Goal: Information Seeking & Learning: Learn about a topic

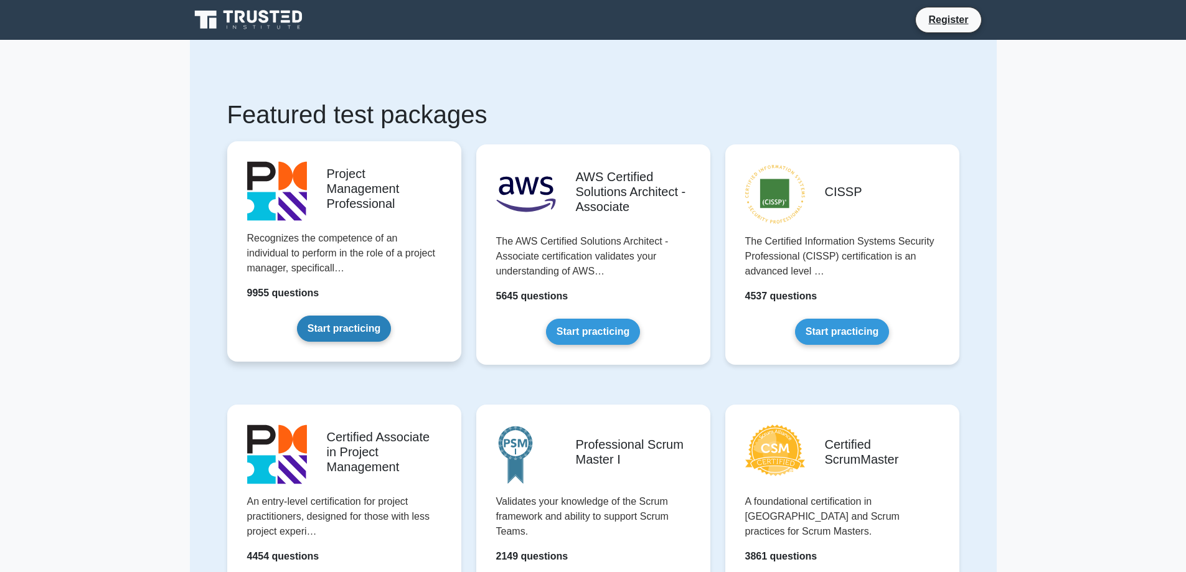
click at [335, 329] on link "Start practicing" at bounding box center [344, 329] width 94 height 26
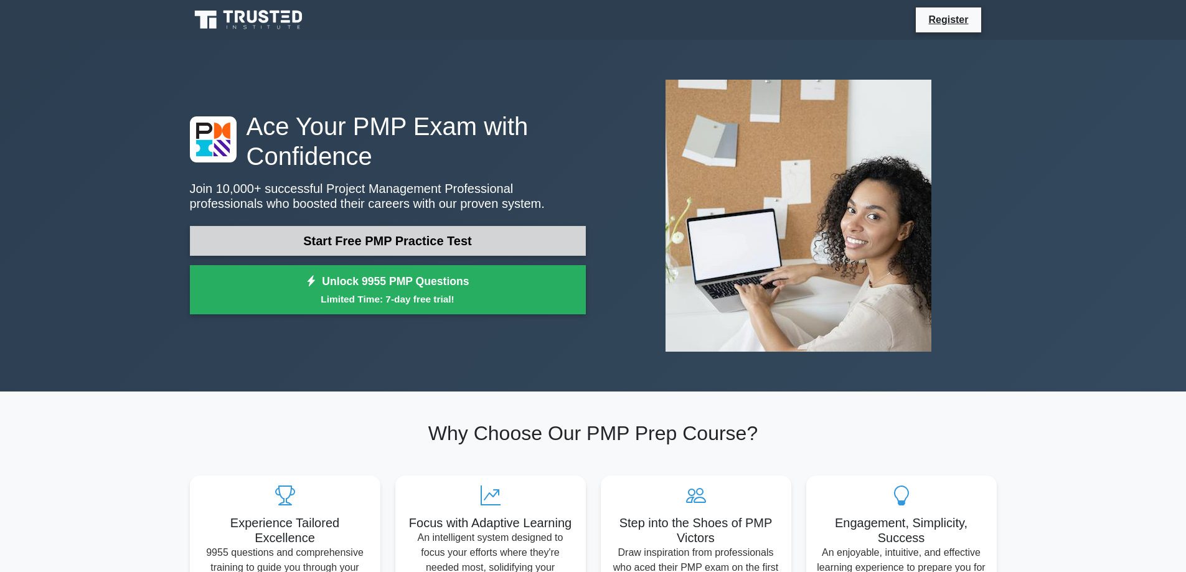
click at [296, 235] on link "Start Free PMP Practice Test" at bounding box center [388, 241] width 396 height 30
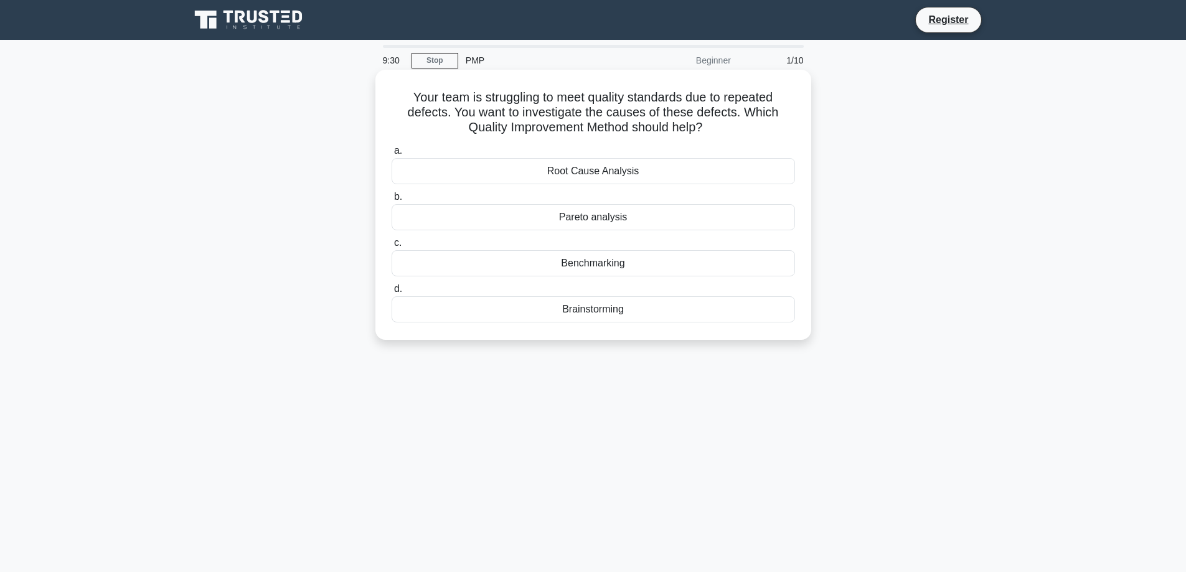
click at [597, 172] on div "Root Cause Analysis" at bounding box center [594, 171] width 404 height 26
click at [392, 155] on input "a. Root Cause Analysis" at bounding box center [392, 151] width 0 height 8
